Goal: Task Accomplishment & Management: Manage account settings

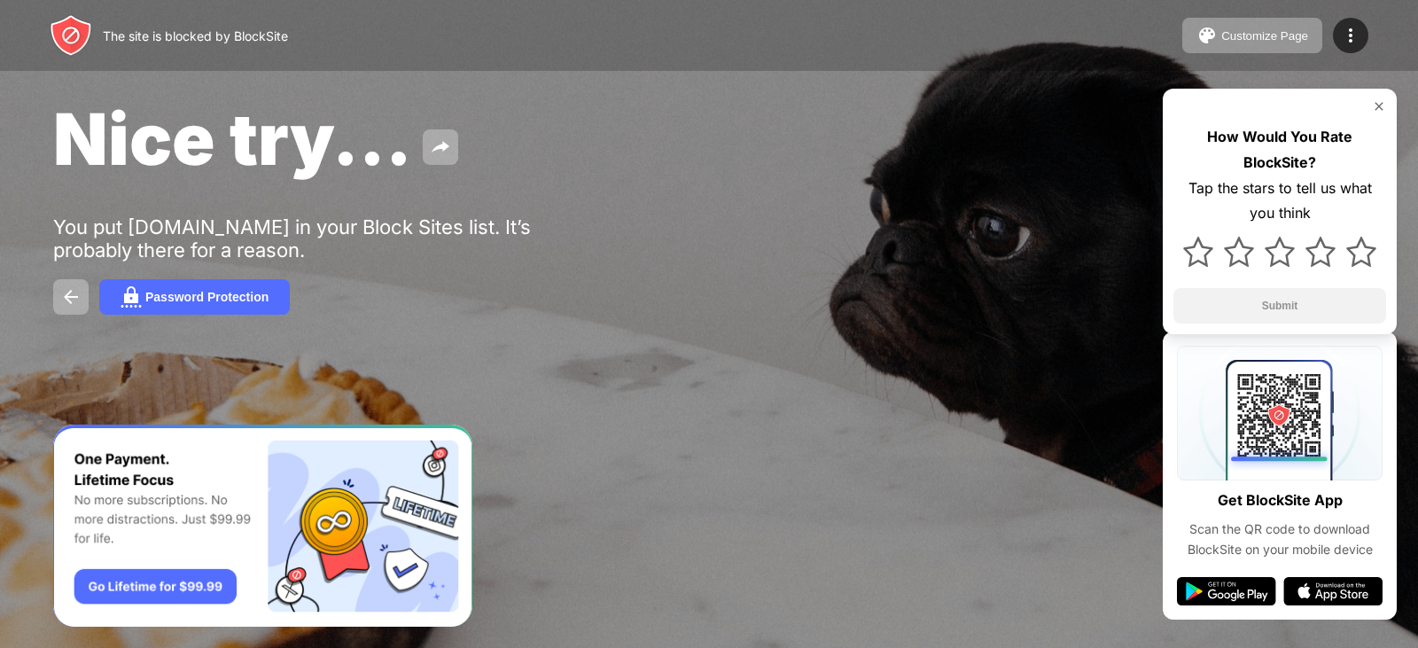
click at [1383, 105] on img at bounding box center [1379, 106] width 14 height 14
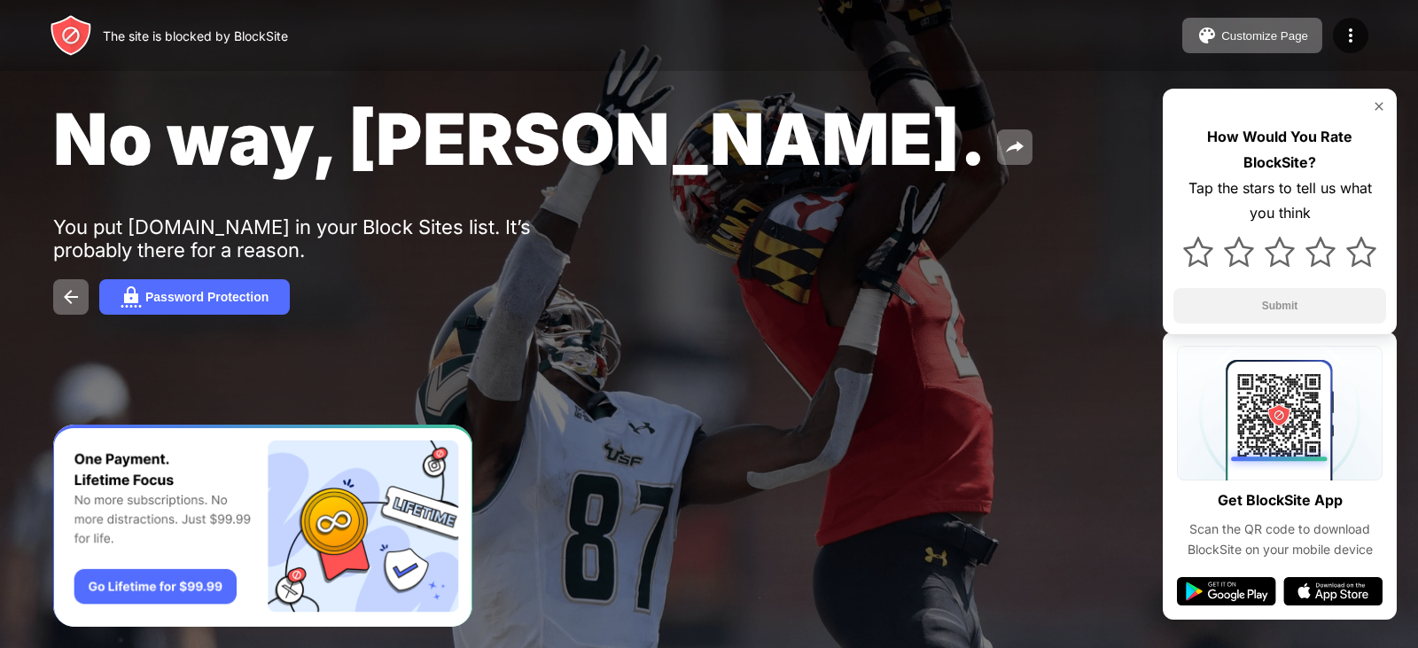
click at [80, 25] on img at bounding box center [71, 35] width 43 height 43
click at [1380, 103] on img at bounding box center [1379, 106] width 14 height 14
click at [143, 42] on div "The site is blocked by BlockSite" at bounding box center [195, 35] width 185 height 15
click at [71, 300] on img at bounding box center [70, 296] width 21 height 21
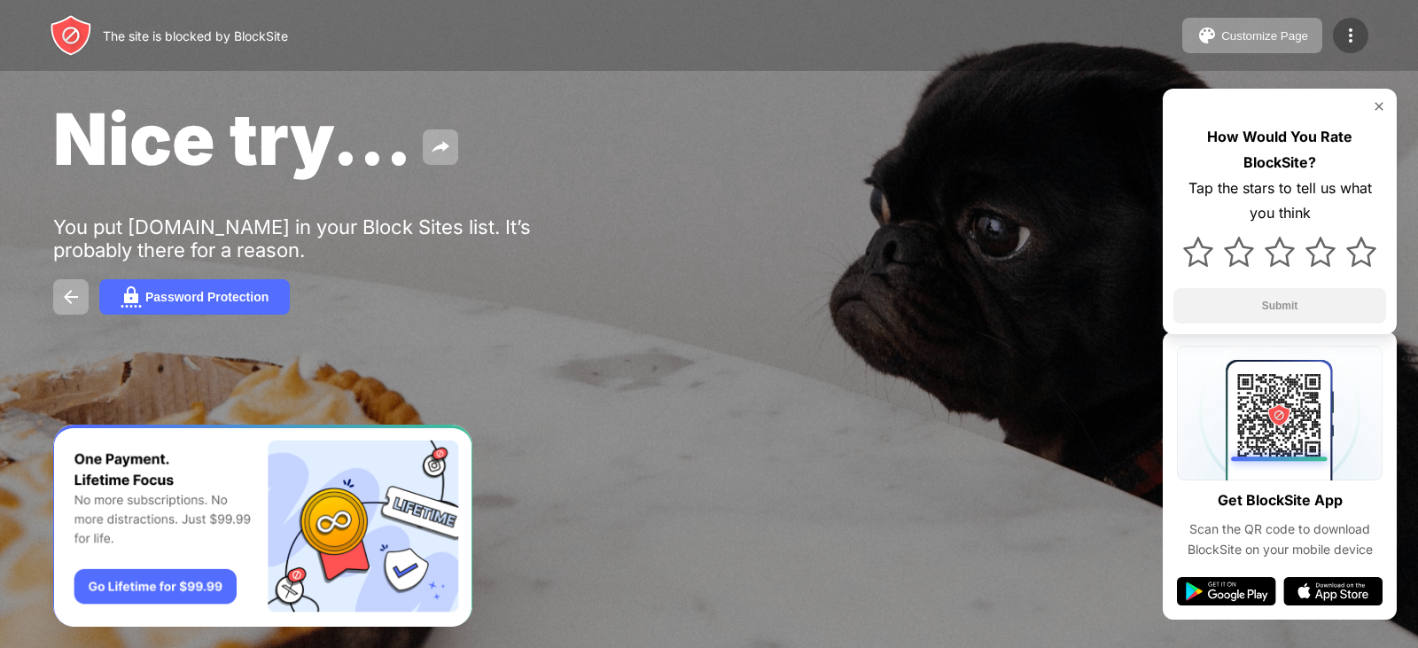
click at [1339, 44] on div at bounding box center [1350, 35] width 35 height 35
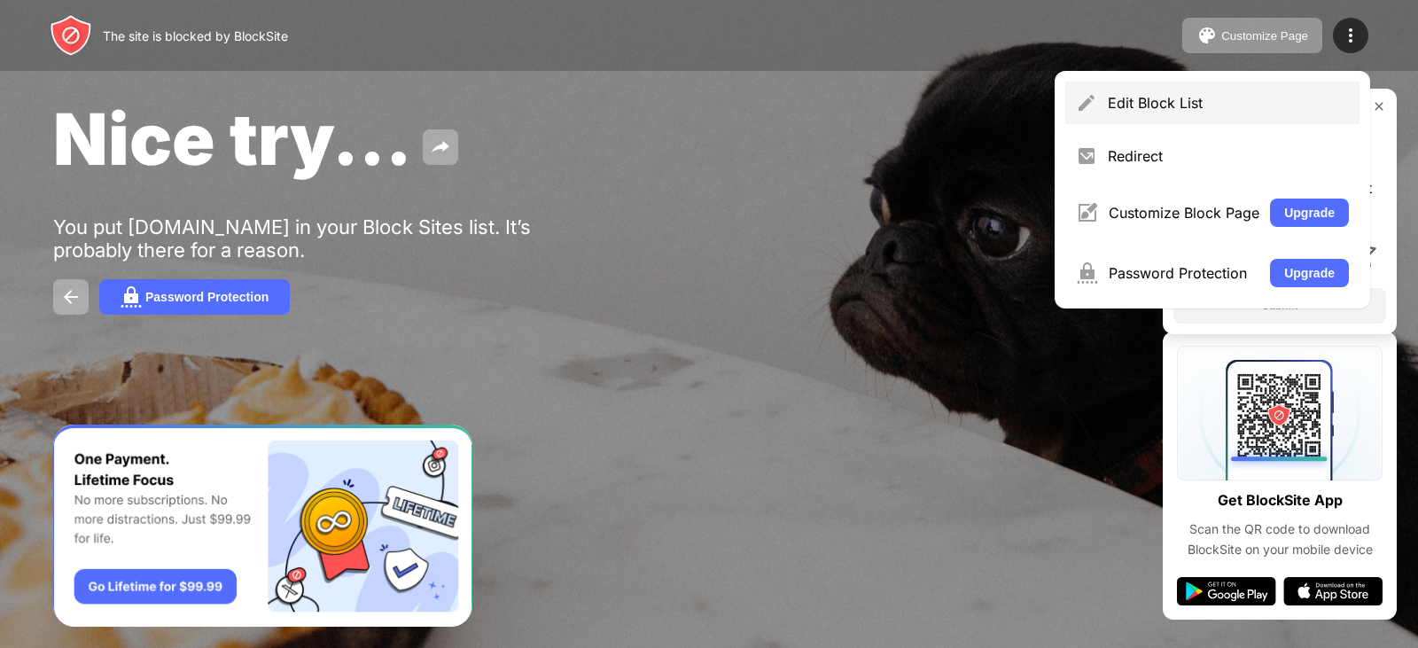
click at [1171, 100] on div "Edit Block List" at bounding box center [1228, 103] width 241 height 18
